Goal: Transaction & Acquisition: Purchase product/service

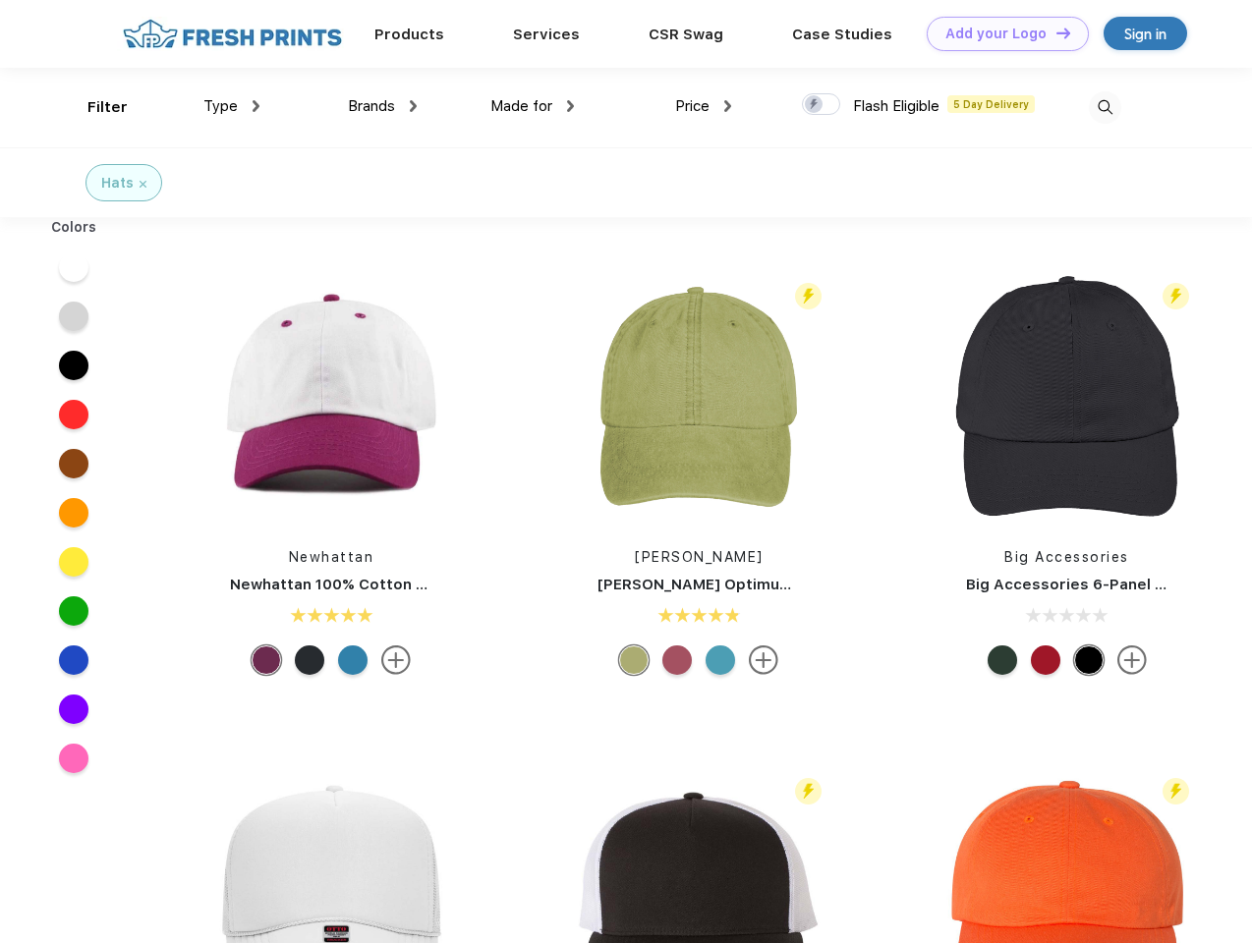
scroll to position [1, 0]
click at [1000, 33] on link "Add your Logo Design Tool" at bounding box center [1008, 34] width 162 height 34
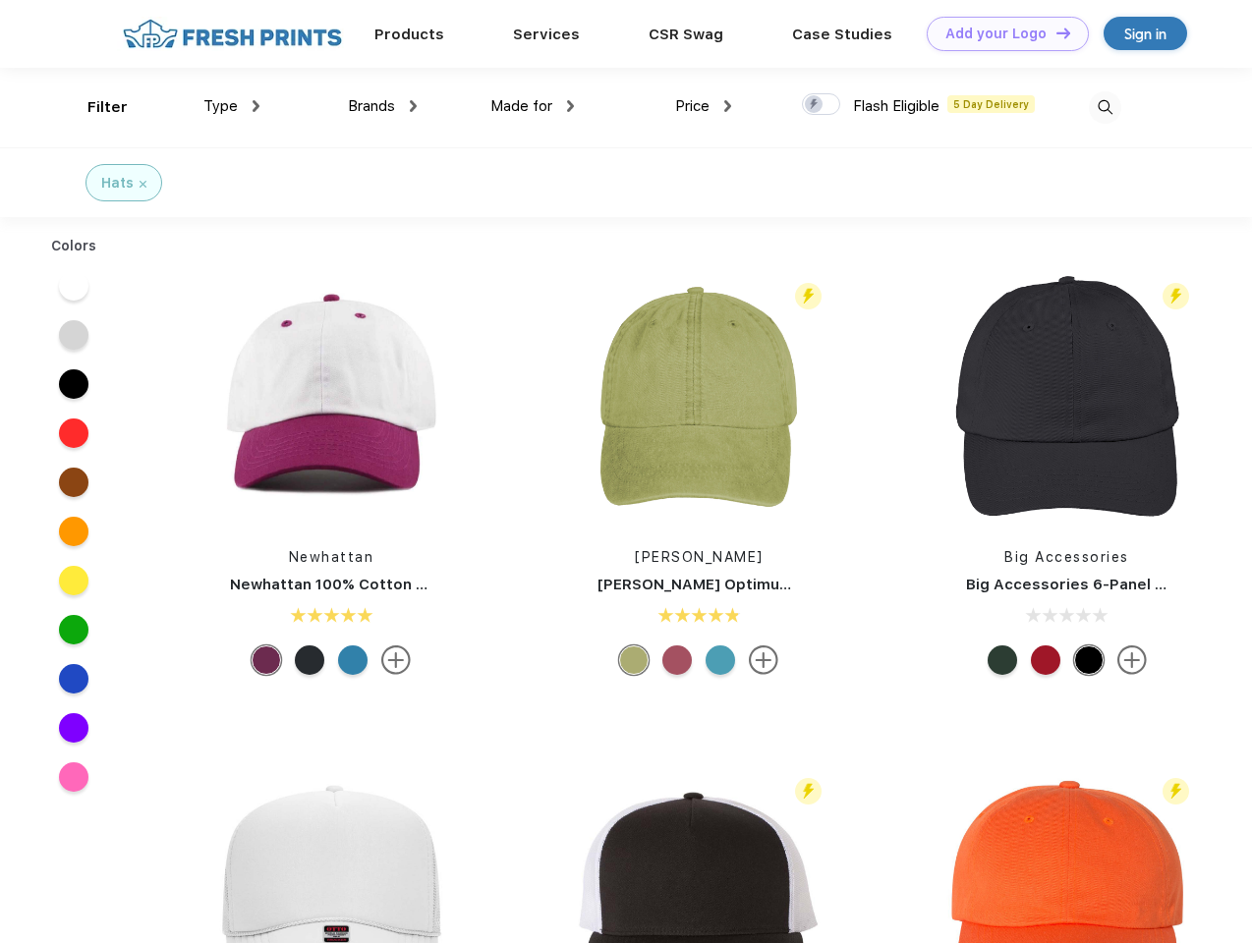
click at [0, 0] on div "Design Tool" at bounding box center [0, 0] width 0 height 0
click at [1054, 32] on link "Add your Logo Design Tool" at bounding box center [1008, 34] width 162 height 34
click at [94, 107] on div "Filter" at bounding box center [107, 107] width 40 height 23
click at [232, 106] on span "Type" at bounding box center [220, 106] width 34 height 18
click at [382, 106] on span "Brands" at bounding box center [371, 106] width 47 height 18
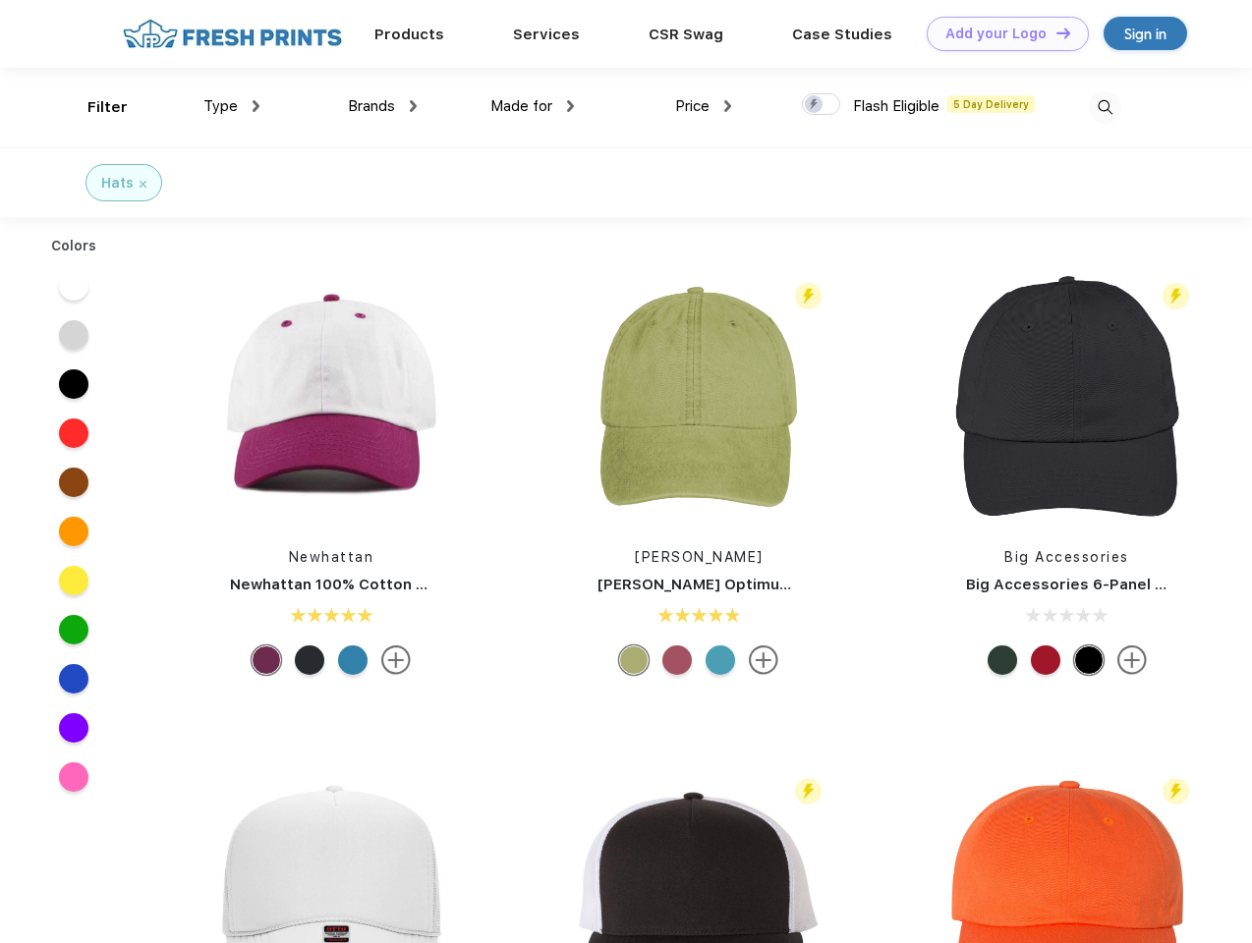
click at [533, 106] on span "Made for" at bounding box center [521, 106] width 62 height 18
click at [704, 106] on span "Price" at bounding box center [692, 106] width 34 height 18
click at [822, 105] on div at bounding box center [821, 104] width 38 height 22
click at [815, 105] on input "checkbox" at bounding box center [808, 98] width 13 height 13
click at [1105, 107] on img at bounding box center [1105, 107] width 32 height 32
